Goal: Transaction & Acquisition: Book appointment/travel/reservation

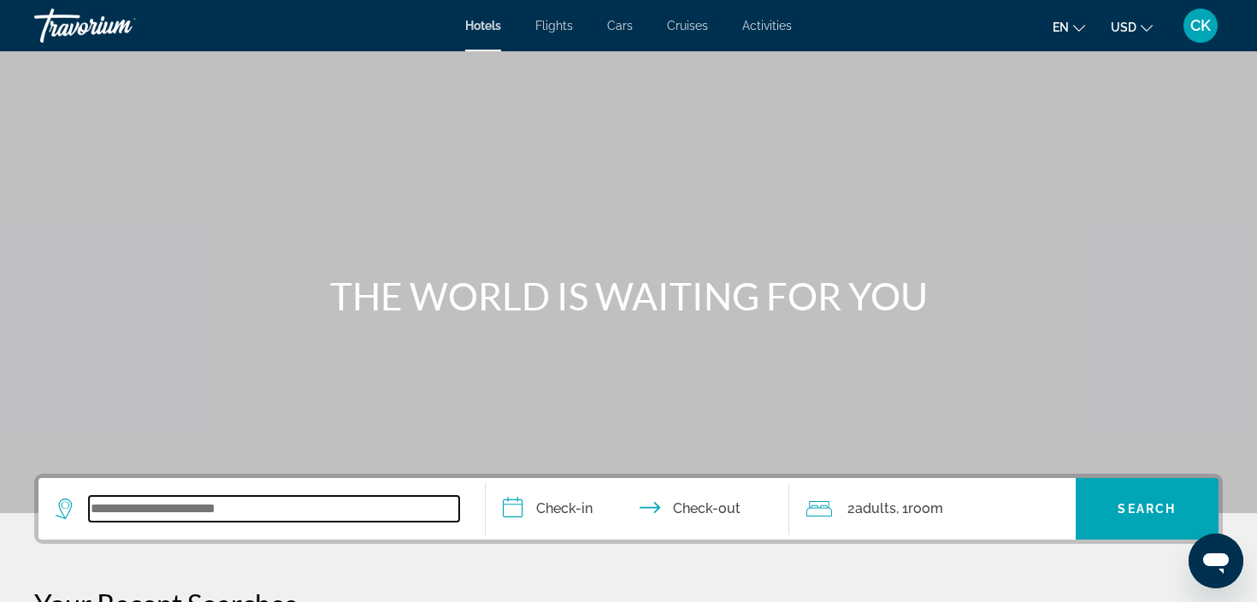
click at [256, 511] on input "Search widget" at bounding box center [274, 509] width 370 height 26
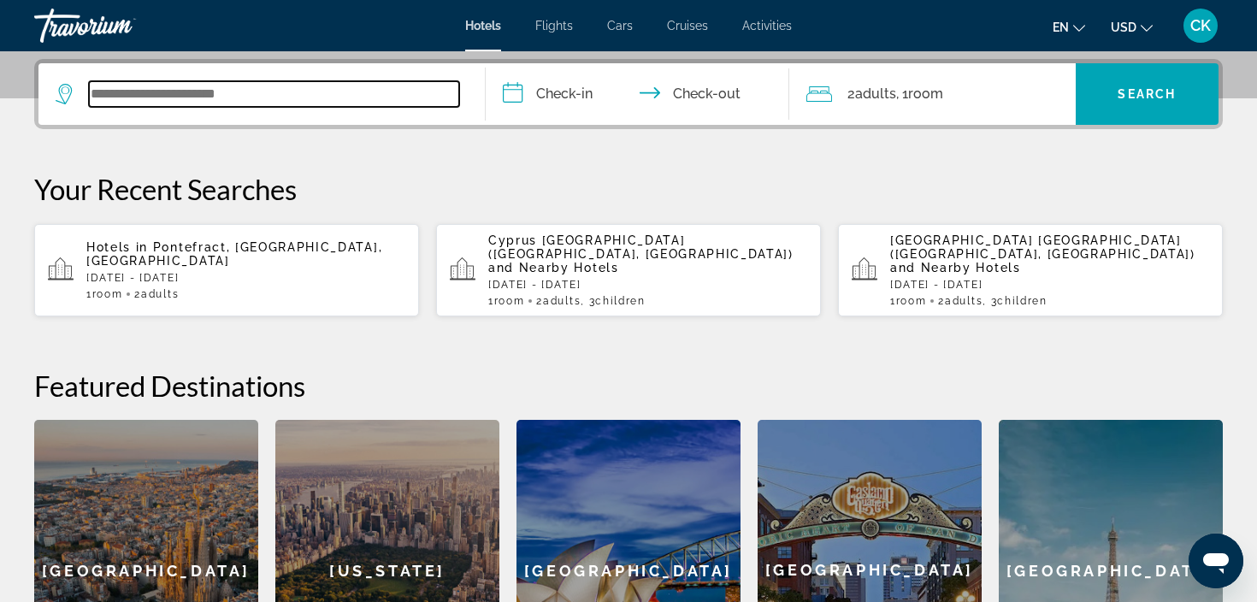
scroll to position [418, 0]
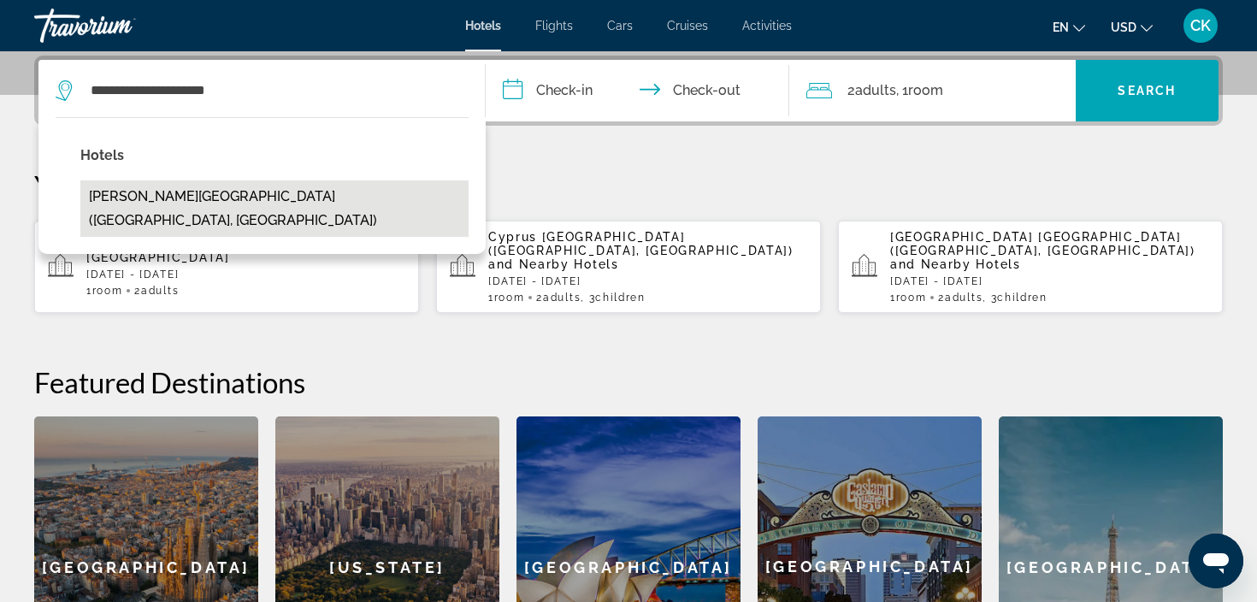
click at [306, 203] on button "[PERSON_NAME][GEOGRAPHIC_DATA] ([GEOGRAPHIC_DATA], [GEOGRAPHIC_DATA])" at bounding box center [274, 208] width 388 height 56
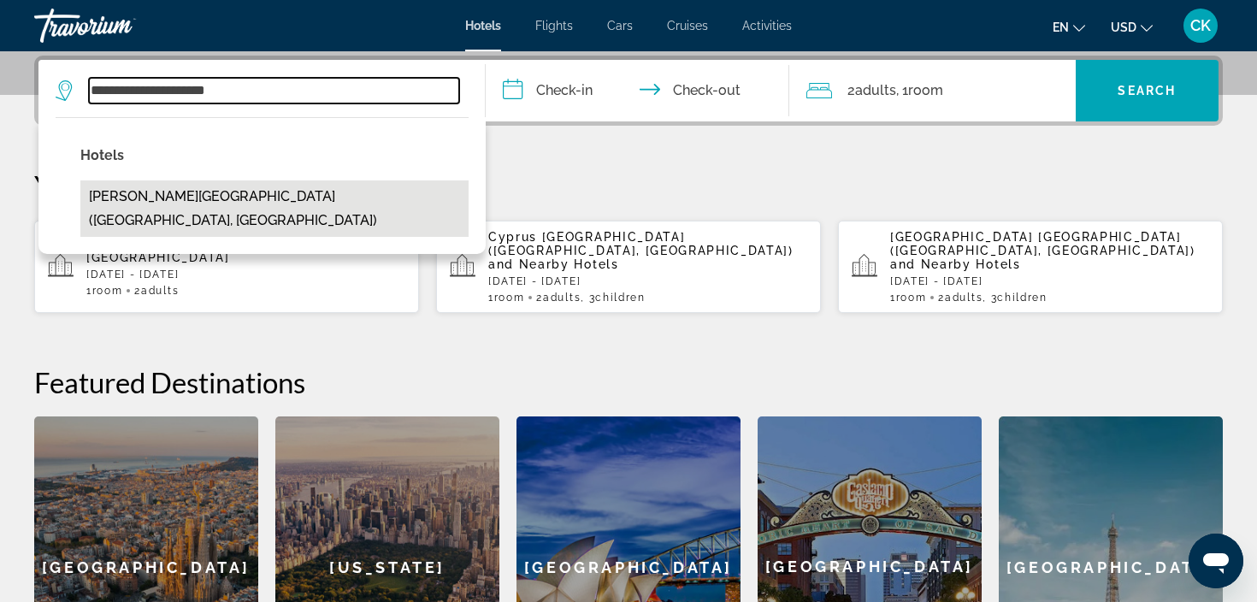
type input "**********"
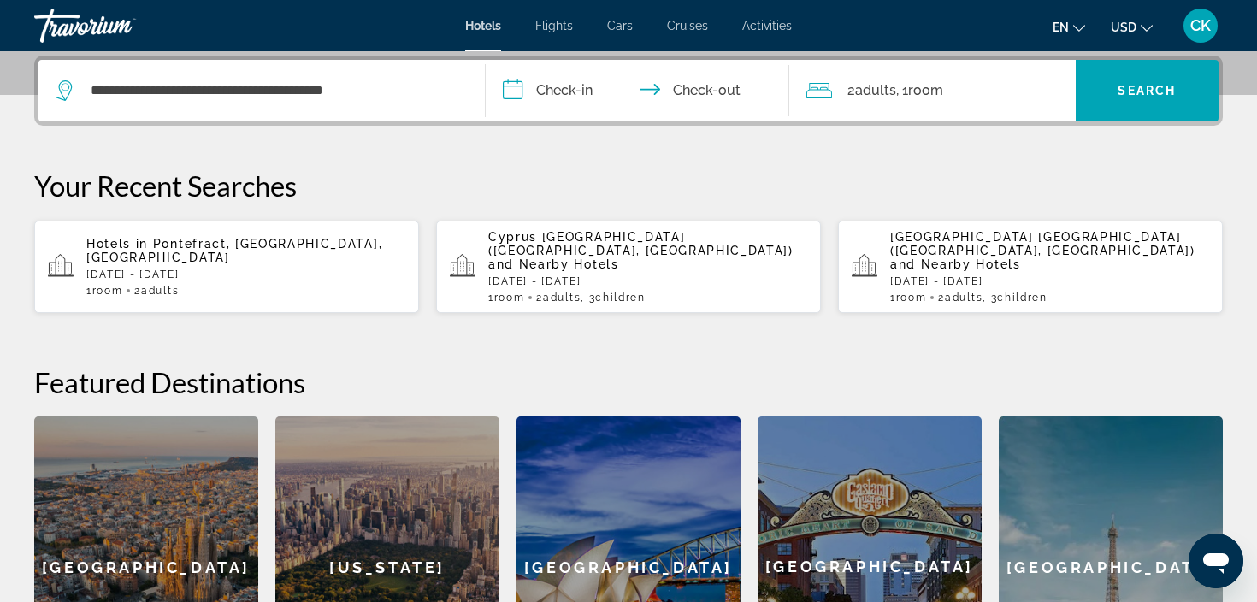
click at [581, 95] on input "**********" at bounding box center [641, 93] width 310 height 67
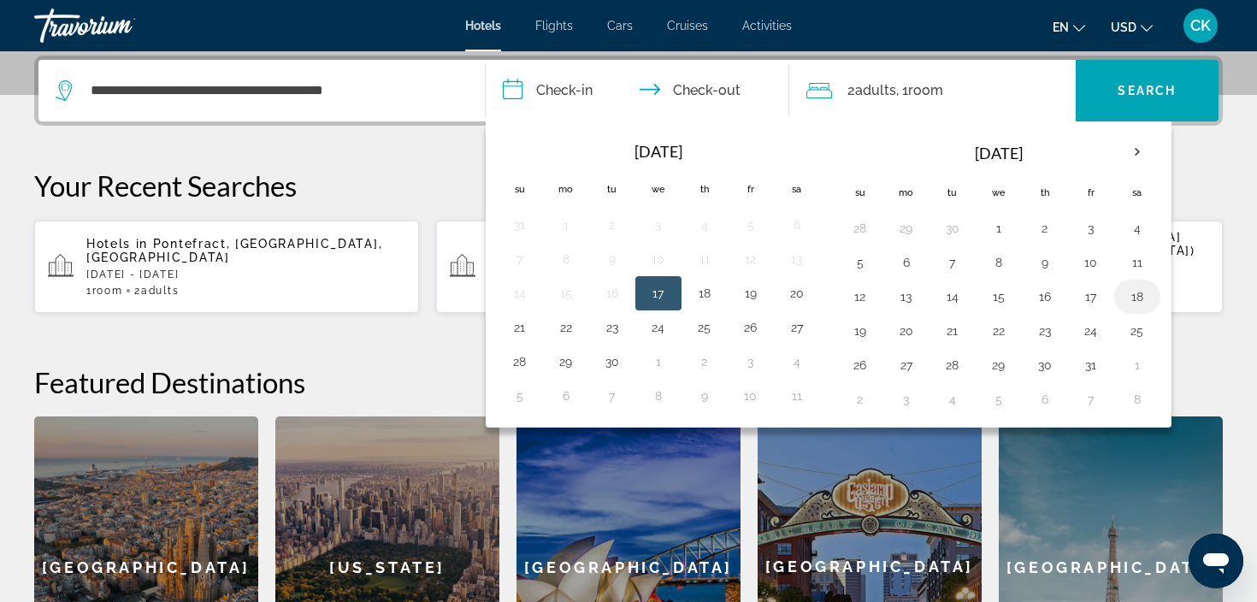
click at [1135, 295] on button "18" at bounding box center [1137, 297] width 27 height 24
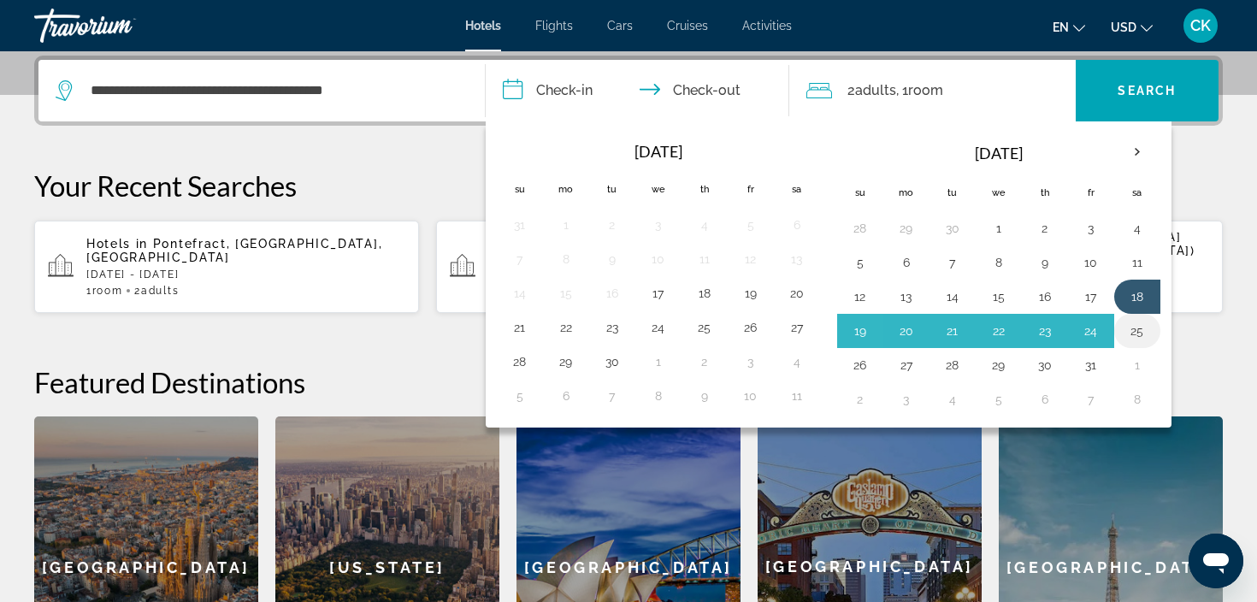
click at [1141, 340] on button "25" at bounding box center [1137, 331] width 27 height 24
type input "**********"
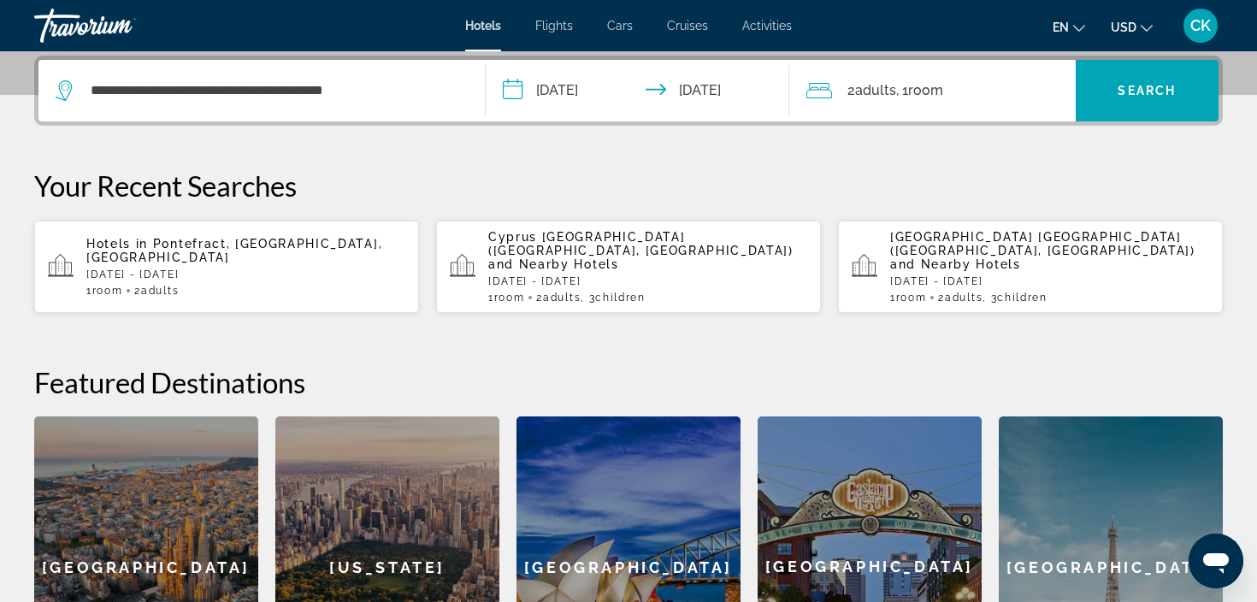
click at [981, 96] on div "2 Adult Adults , 1 Room rooms" at bounding box center [940, 91] width 269 height 24
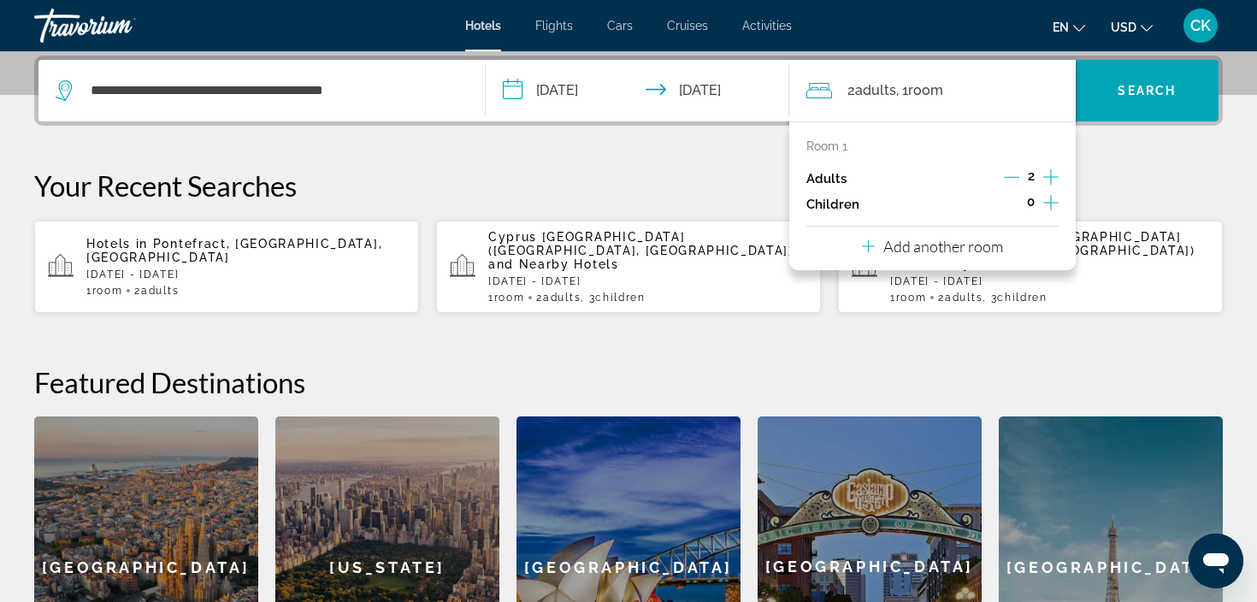
click at [1054, 205] on icon "Increment children" at bounding box center [1050, 202] width 15 height 21
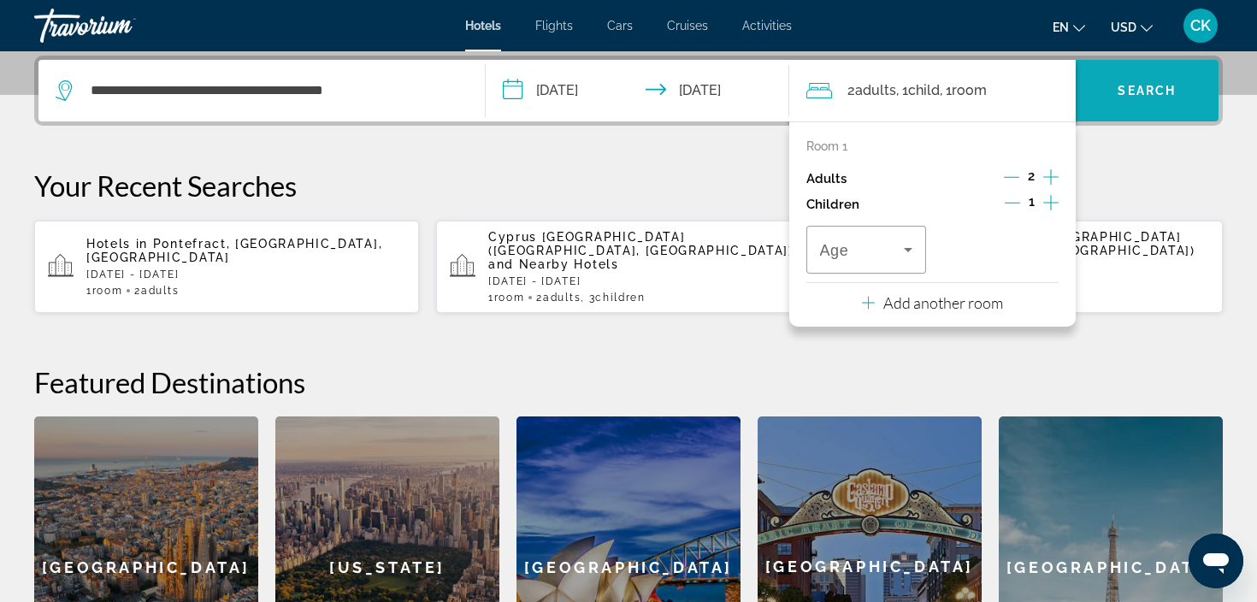
click at [1132, 85] on span "Search" at bounding box center [1147, 91] width 58 height 14
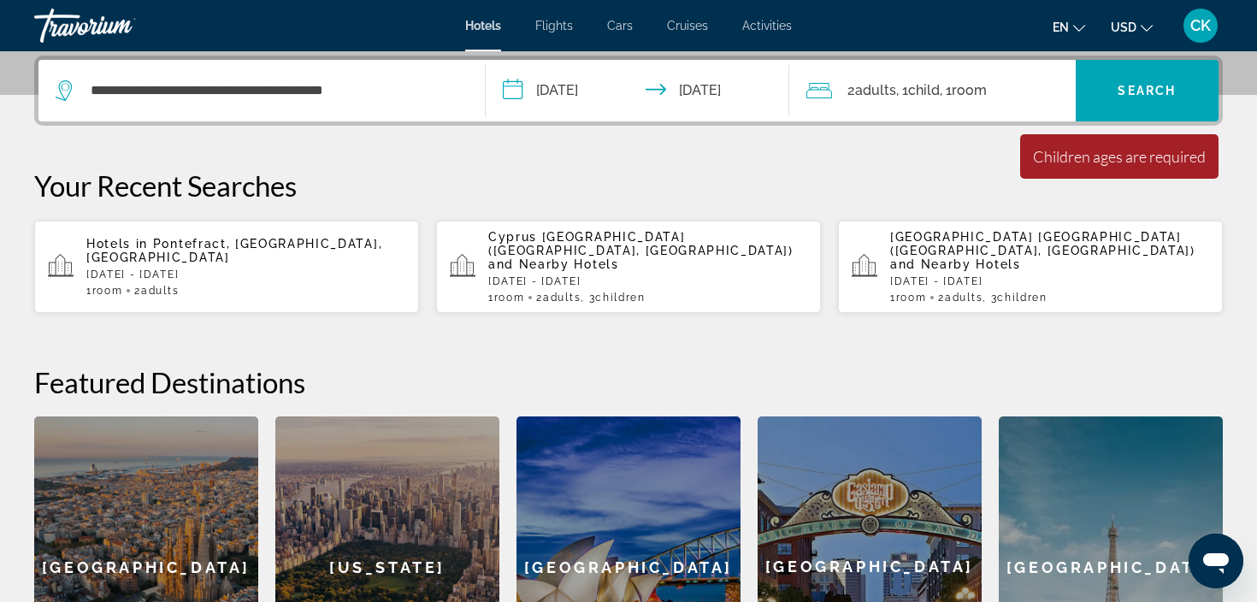
click at [1016, 86] on div "2 Adult Adults , 1 Child Children , 1 Room rooms" at bounding box center [940, 91] width 269 height 24
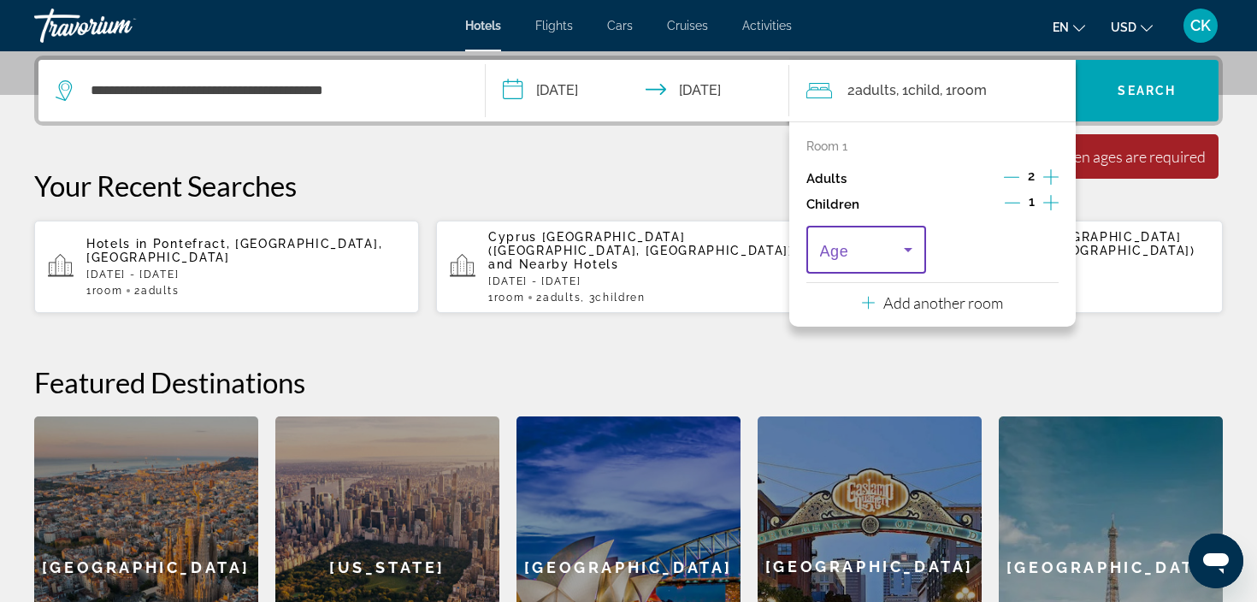
click at [901, 259] on icon "Travelers: 2 adults, 1 child" at bounding box center [908, 249] width 21 height 21
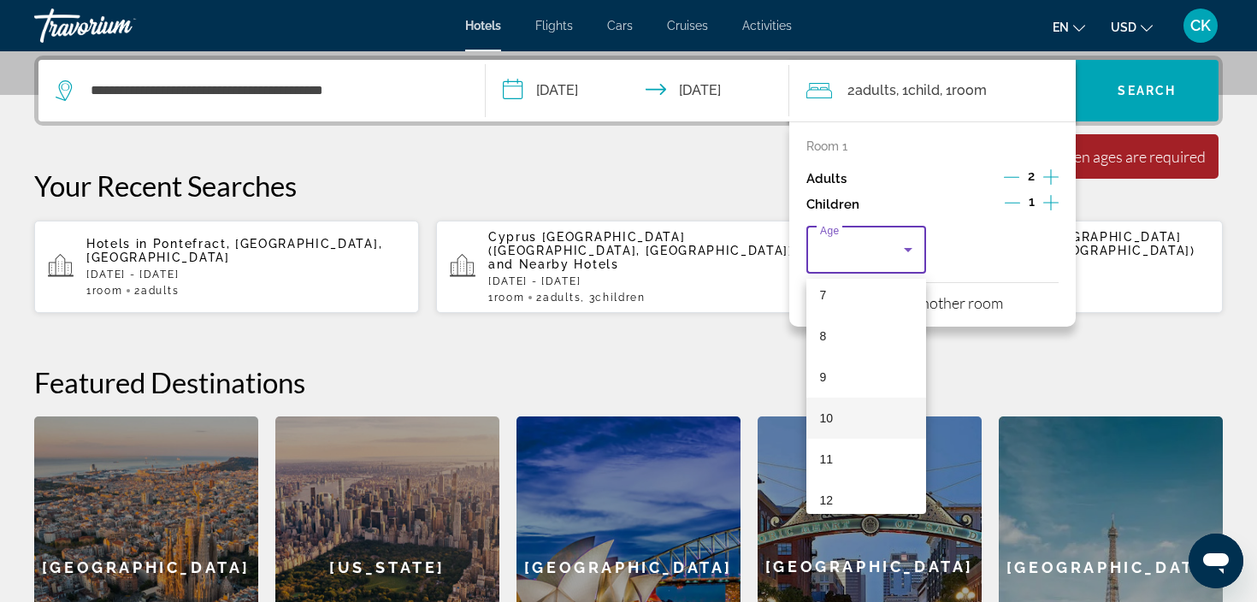
scroll to position [302, 0]
click at [848, 467] on mat-option "11" at bounding box center [866, 455] width 120 height 41
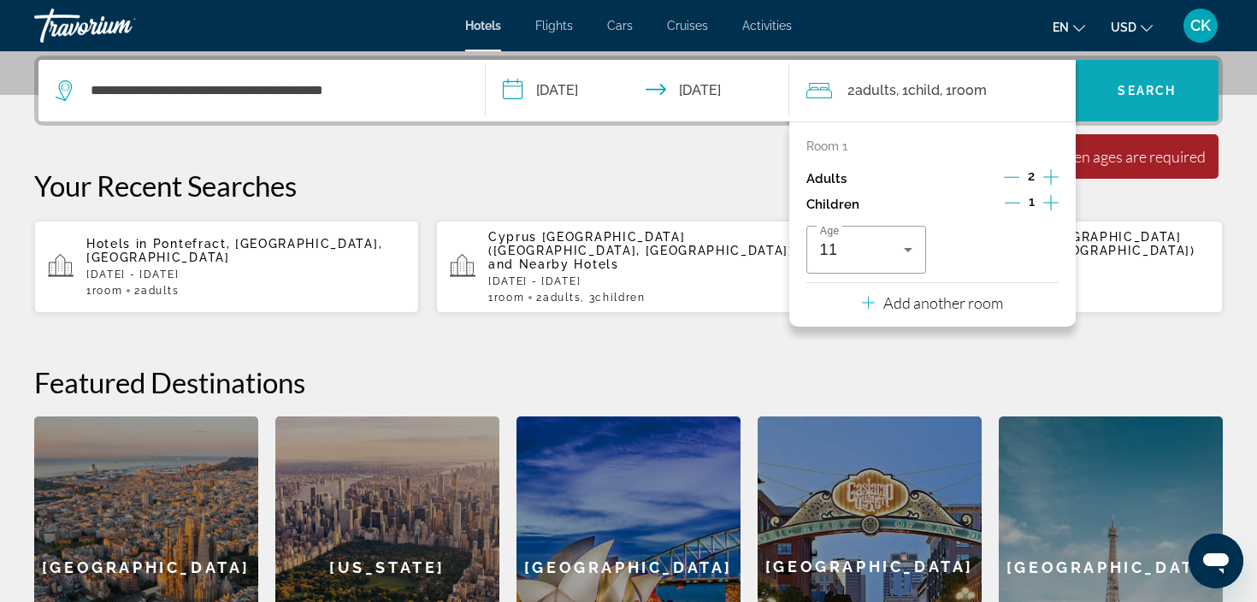
click at [1145, 104] on span "Search widget" at bounding box center [1148, 90] width 144 height 41
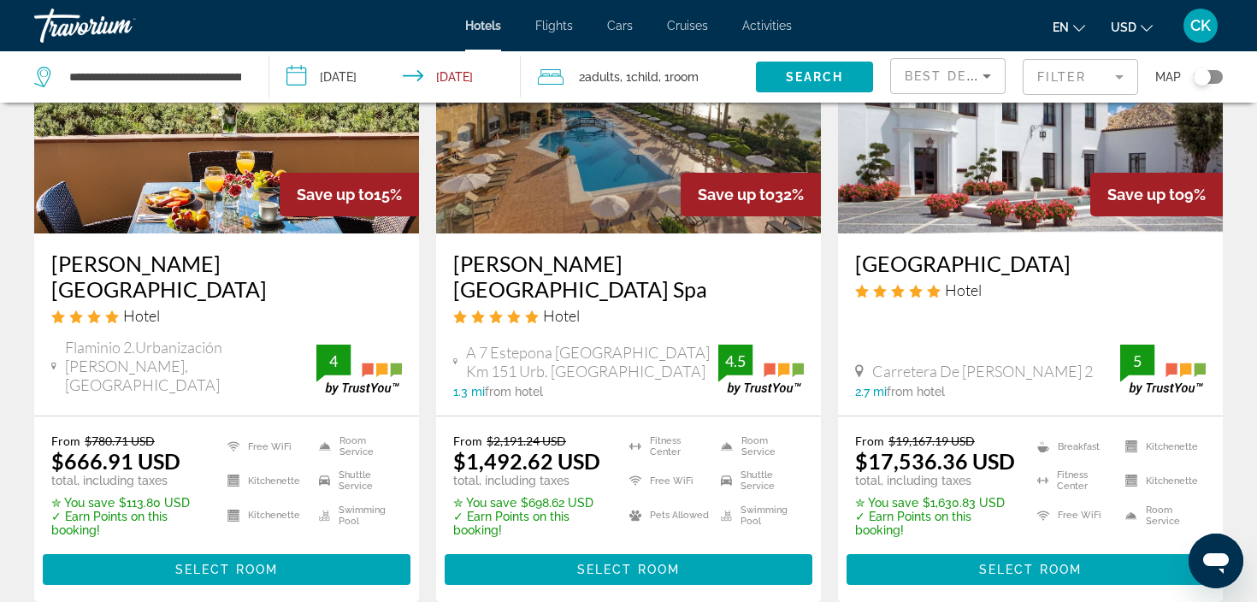
scroll to position [204, 0]
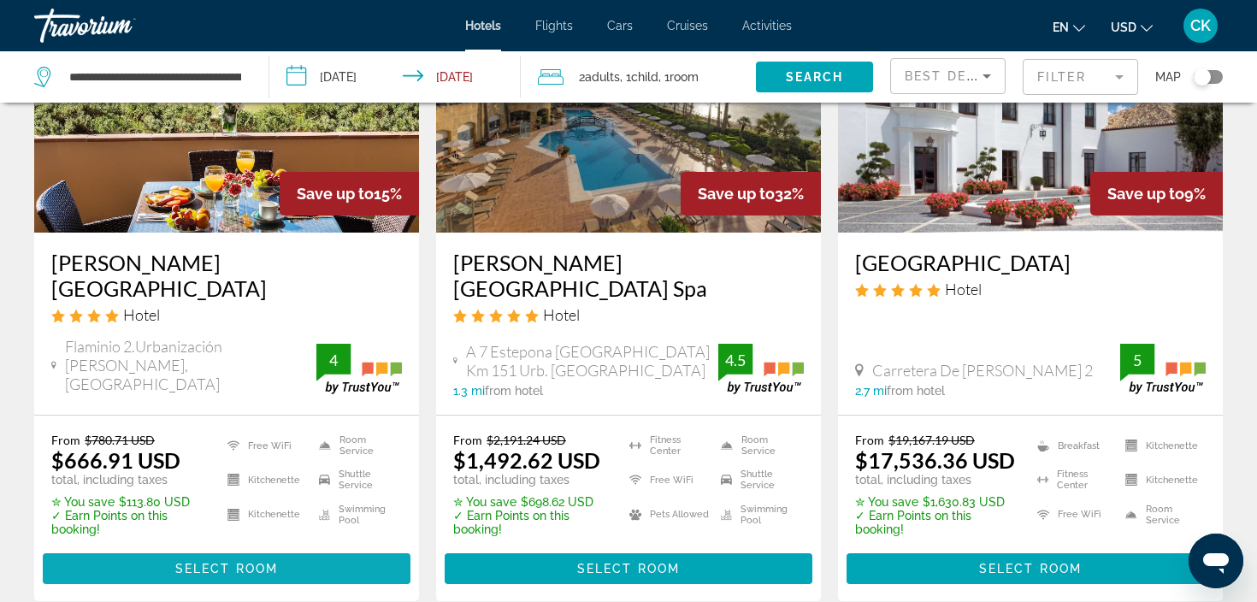
click at [234, 567] on span "Select Room" at bounding box center [226, 569] width 103 height 14
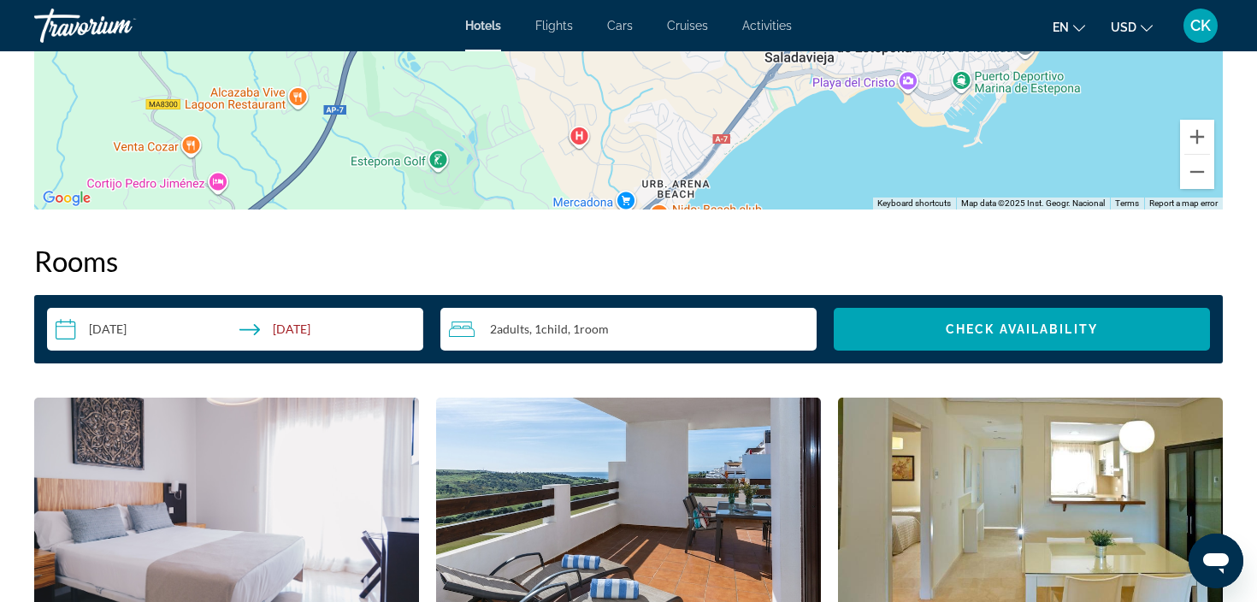
scroll to position [1998, 0]
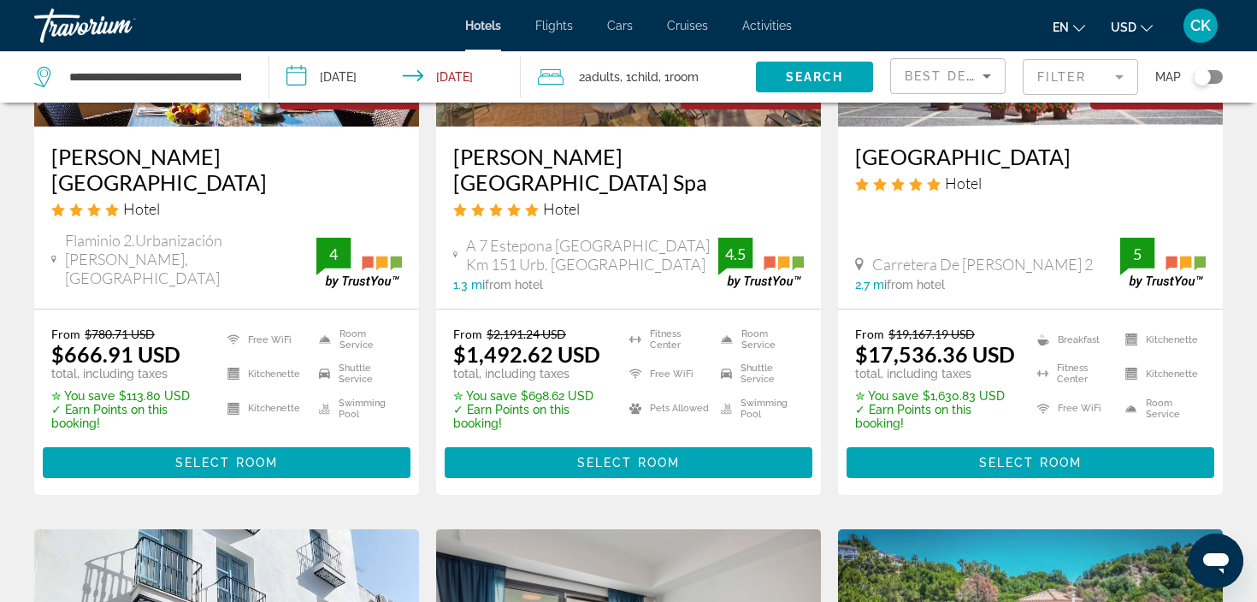
scroll to position [310, 0]
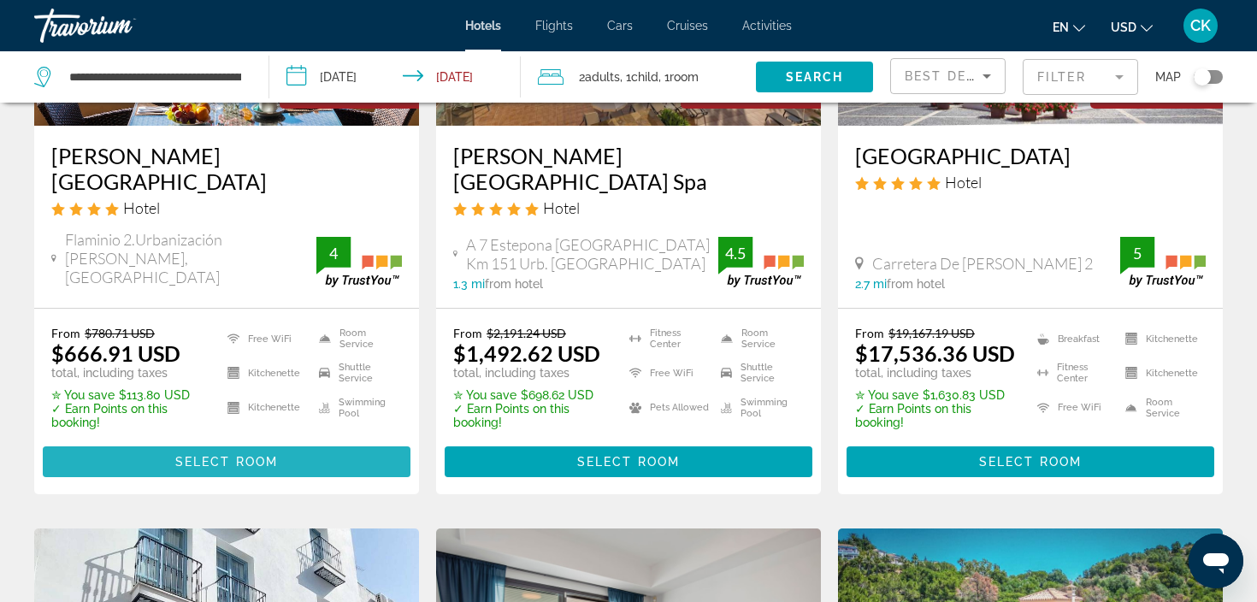
click at [233, 455] on span "Select Room" at bounding box center [226, 462] width 103 height 14
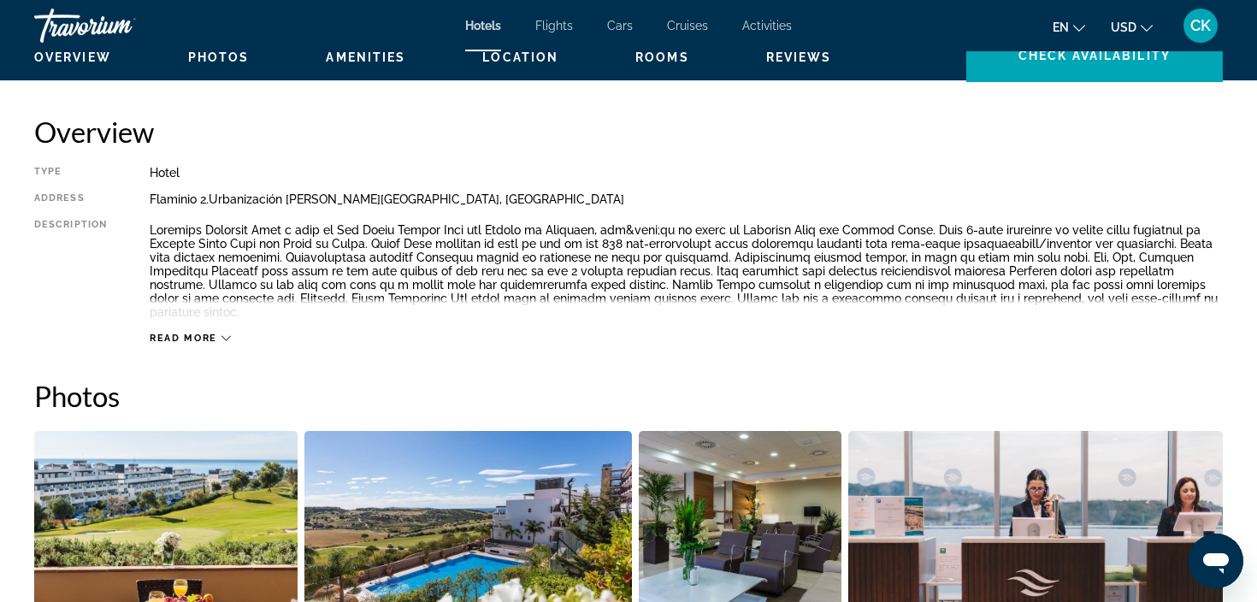
scroll to position [534, 0]
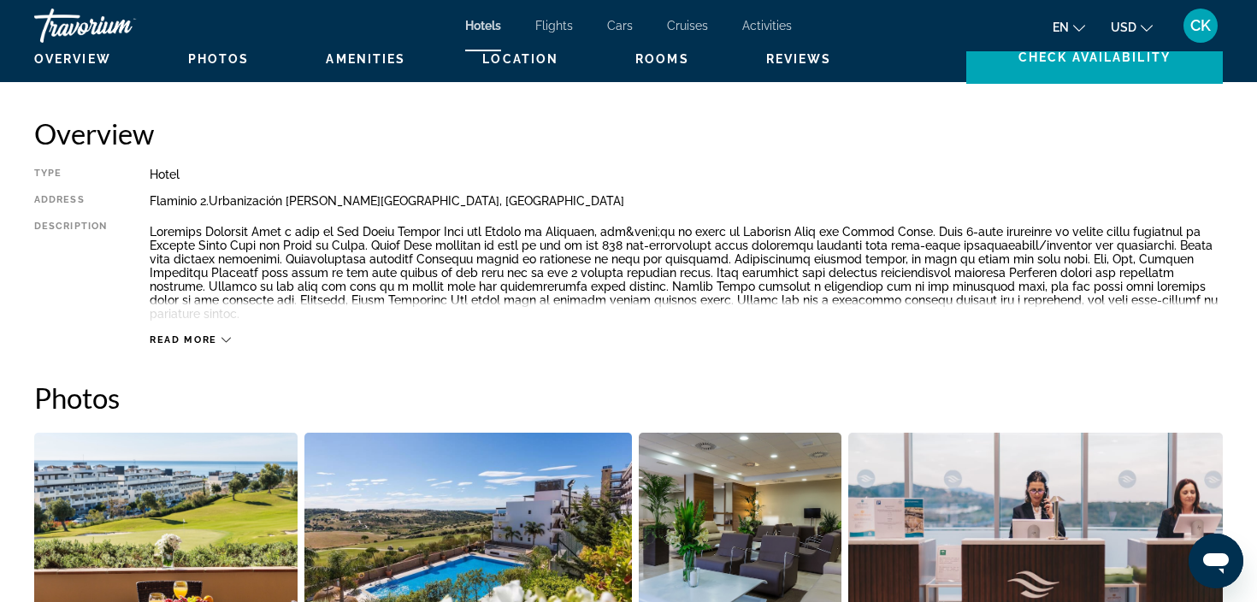
click at [227, 335] on icon "Main content" at bounding box center [225, 339] width 9 height 9
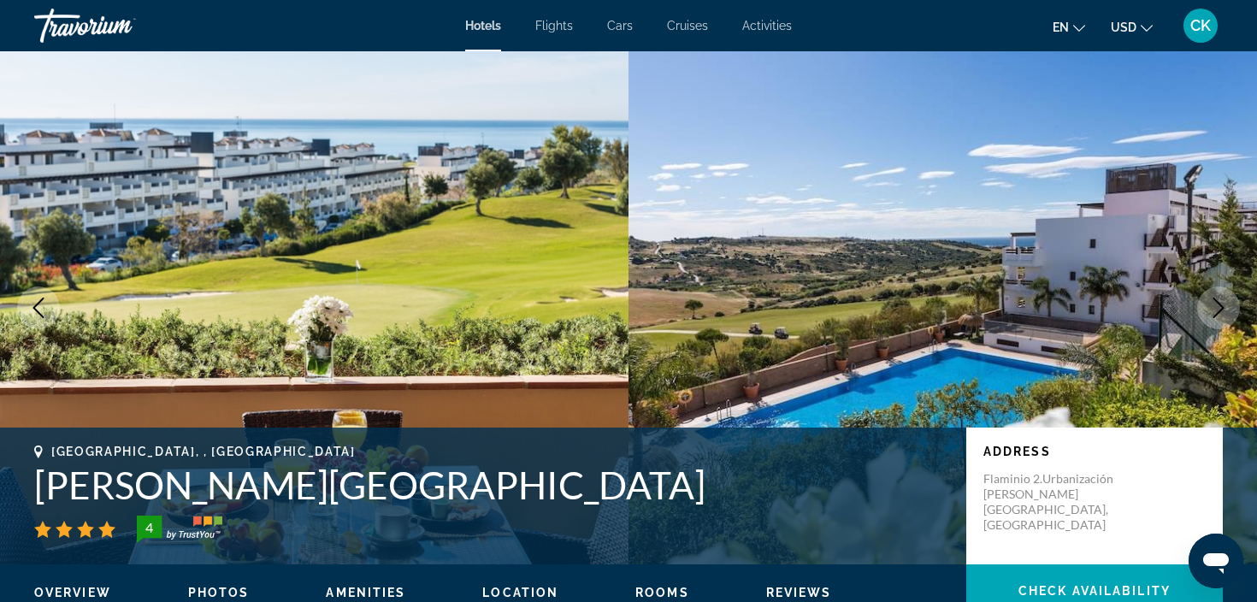
scroll to position [0, 0]
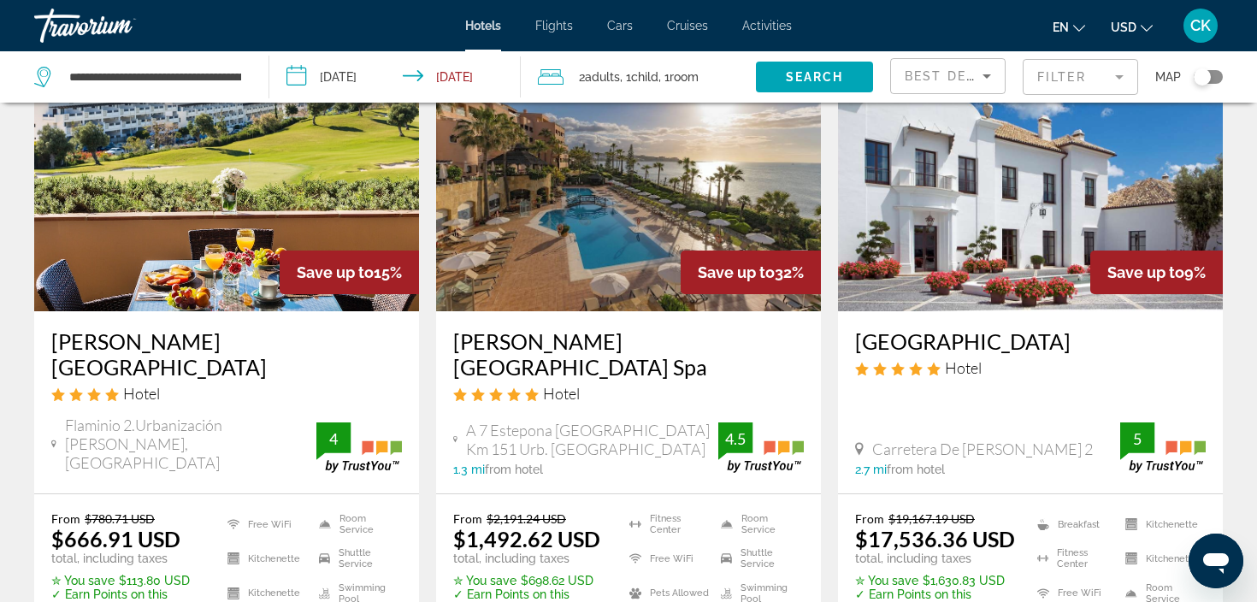
scroll to position [261, 0]
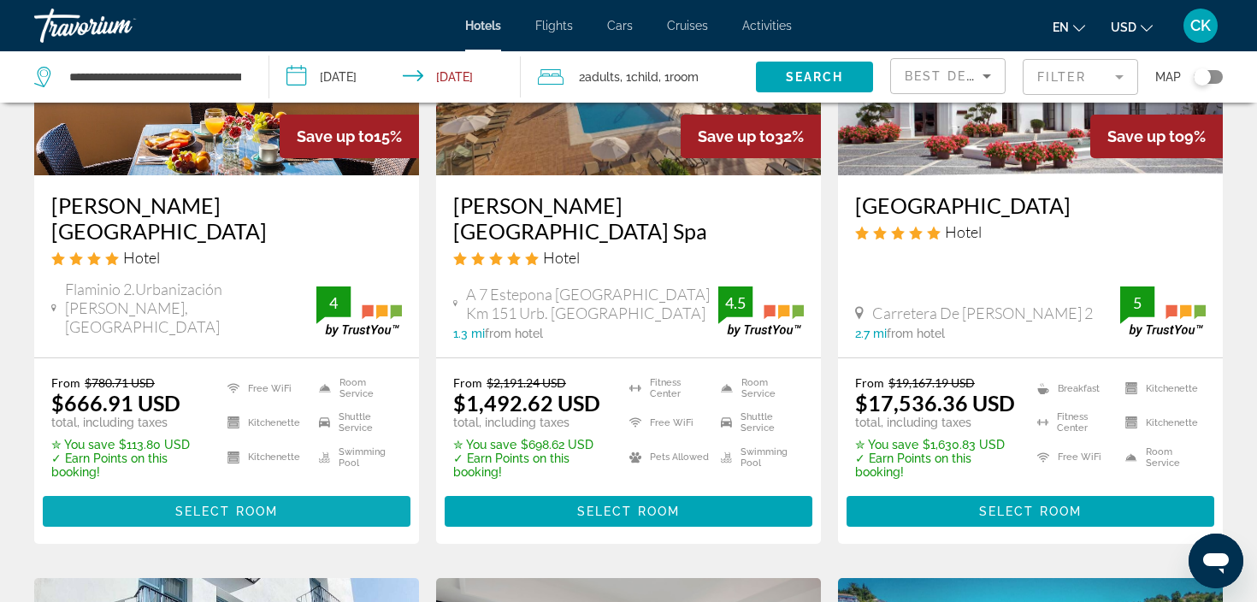
click at [207, 505] on span "Select Room" at bounding box center [226, 512] width 103 height 14
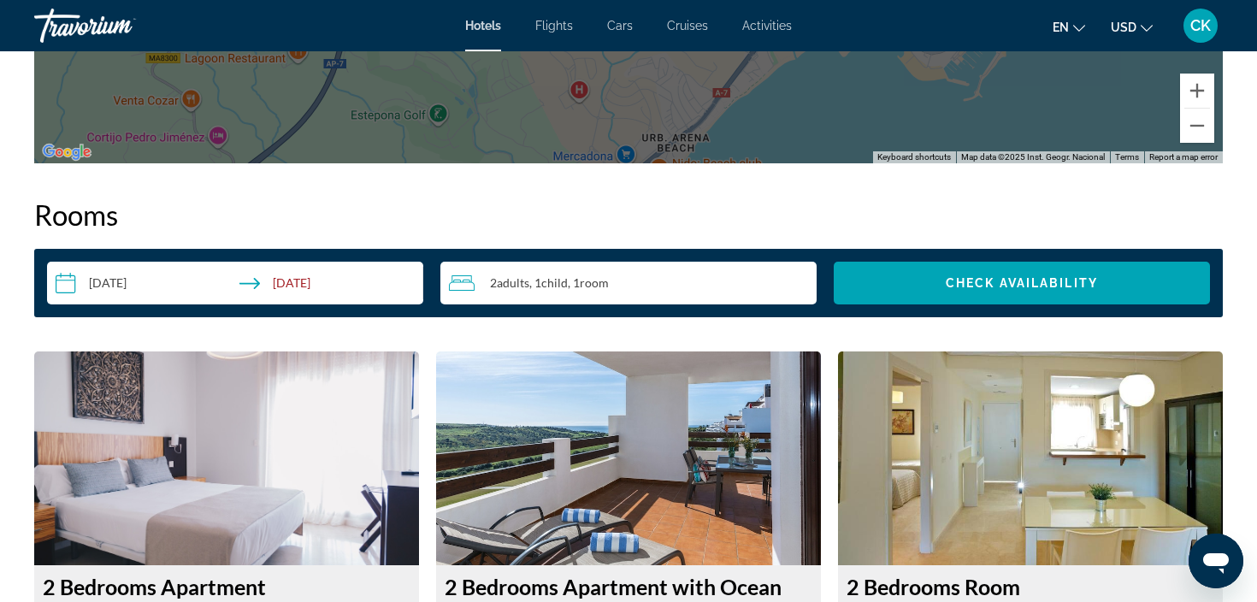
scroll to position [2282, 0]
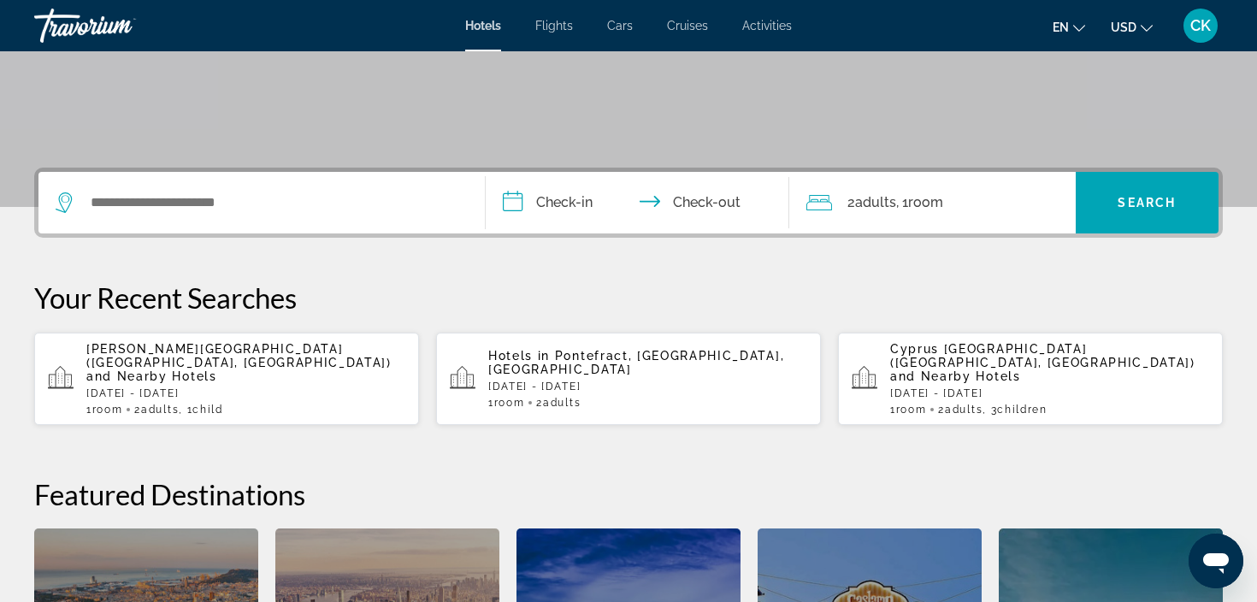
scroll to position [310, 0]
